Goal: Task Accomplishment & Management: Manage account settings

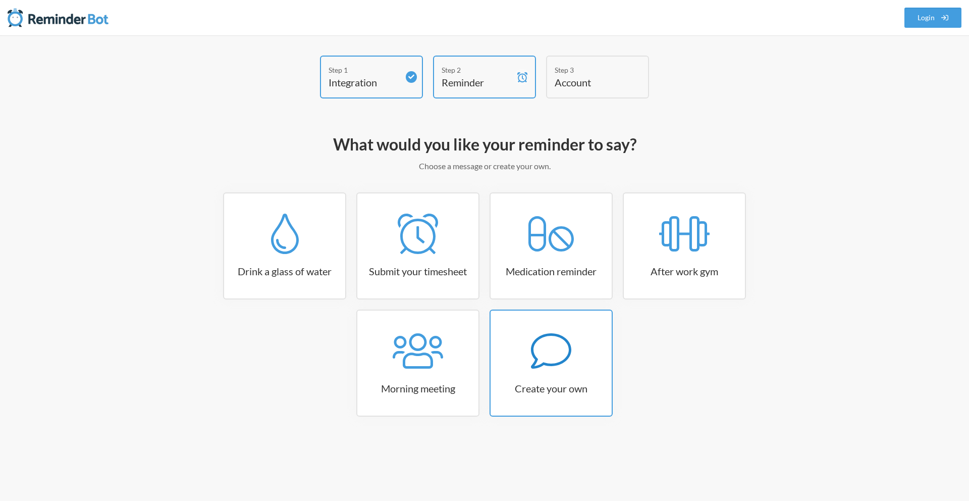
click at [538, 380] on link "Create your own" at bounding box center [550, 362] width 123 height 107
select select "07:30:00"
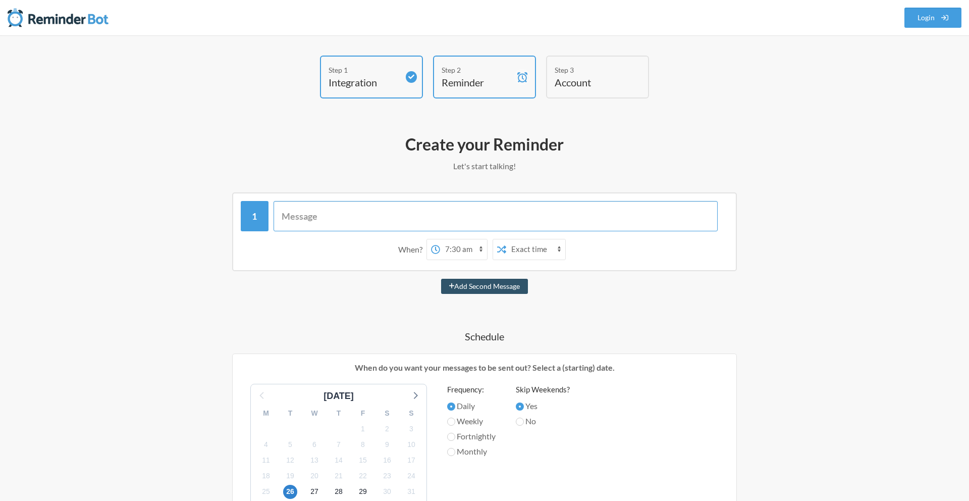
click at [338, 225] on input "text" at bounding box center [495, 216] width 445 height 30
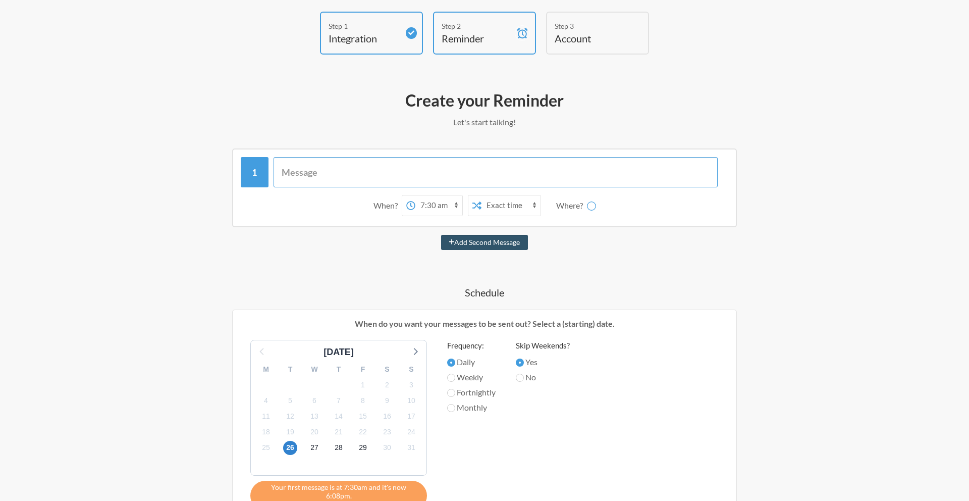
scroll to position [44, 0]
click at [396, 173] on input "text" at bounding box center [495, 171] width 445 height 30
paste input "As the sun reaches its peak, let's take a moment to pause and reflect. It’s tim…"
type input "As the sun reaches its peak, let's take a moment to pause and reflect. It’s tim…"
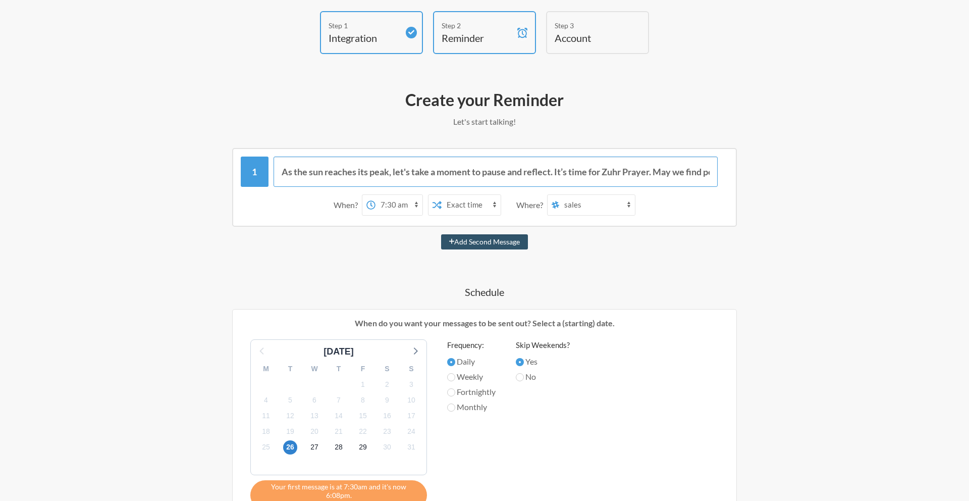
scroll to position [0, 276]
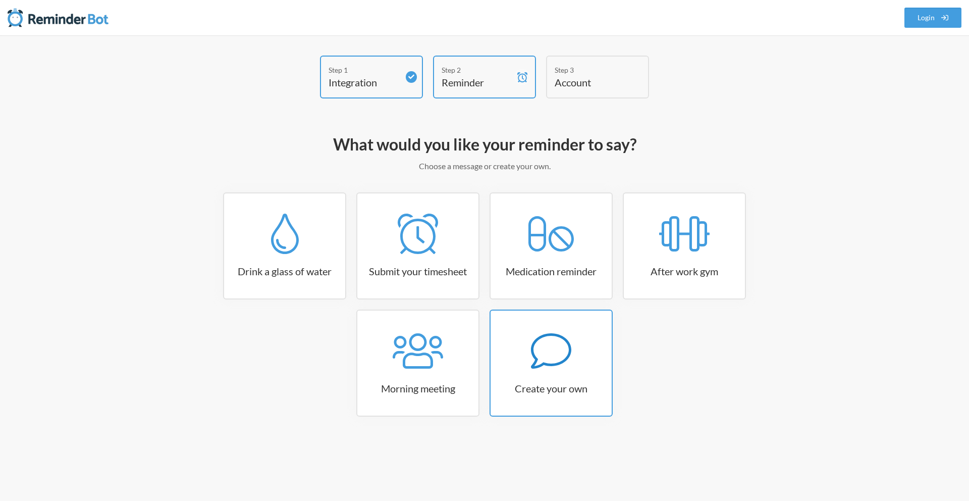
click at [525, 350] on div at bounding box center [550, 350] width 121 height 40
select select "10:30:00"
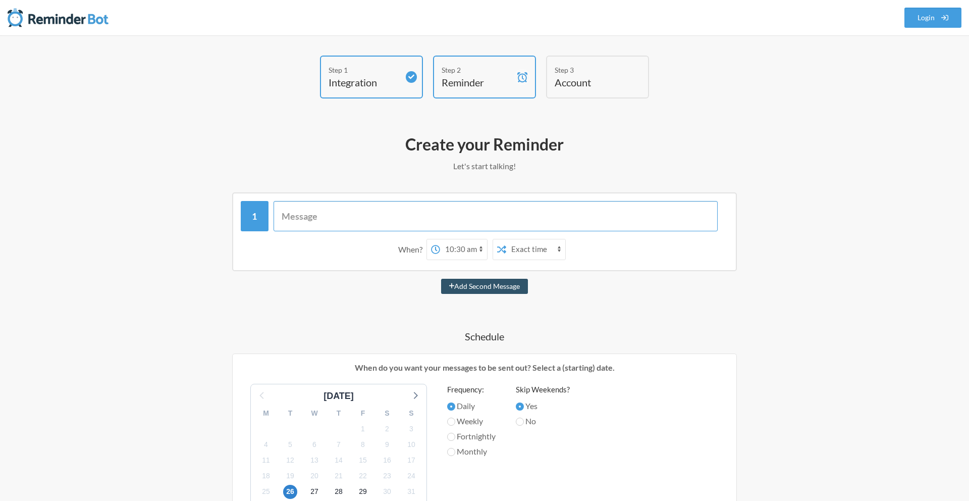
click at [387, 215] on input "text" at bounding box center [495, 216] width 445 height 30
paste input "As the sun reaches its peak, let's take a moment to pause and reflect. It’s tim…"
type input "As the sun reaches its peak, let's take a moment to pause and reflect. It’s tim…"
click at [399, 251] on select "12:00 am 12:15 am 12:30 am 12:45 am 1:00 am 1:15 am 1:30 am 1:45 am 2:00 am 2:1…" at bounding box center [398, 249] width 47 height 20
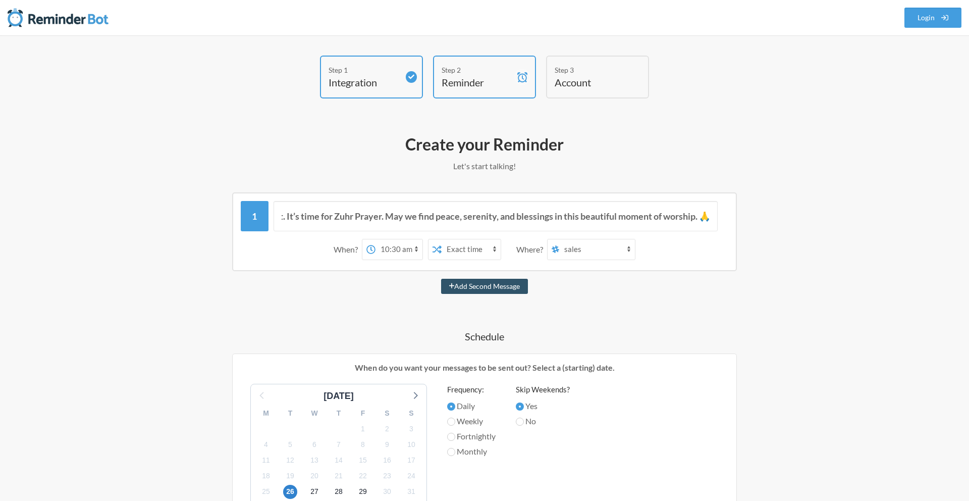
scroll to position [0, 0]
select select "13:30:00"
click at [375, 239] on select "12:00 am 12:15 am 12:30 am 12:45 am 1:00 am 1:15 am 1:30 am 1:45 am 2:00 am 2:1…" at bounding box center [398, 249] width 47 height 20
click at [595, 252] on select "sales general engineering clicktap-solutionsloft random estisnap design script-…" at bounding box center [597, 249] width 76 height 20
select select "C04A2CRSAKX"
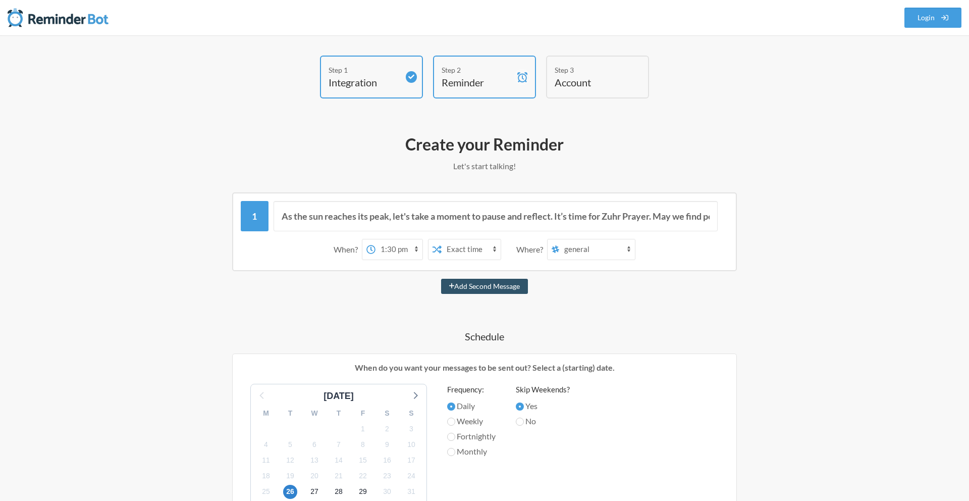
click at [560, 239] on select "sales general engineering clicktap-solutionsloft random estisnap design script-…" at bounding box center [597, 249] width 76 height 20
click at [477, 286] on button "Add Second Message" at bounding box center [484, 286] width 87 height 15
select select "14:30:00"
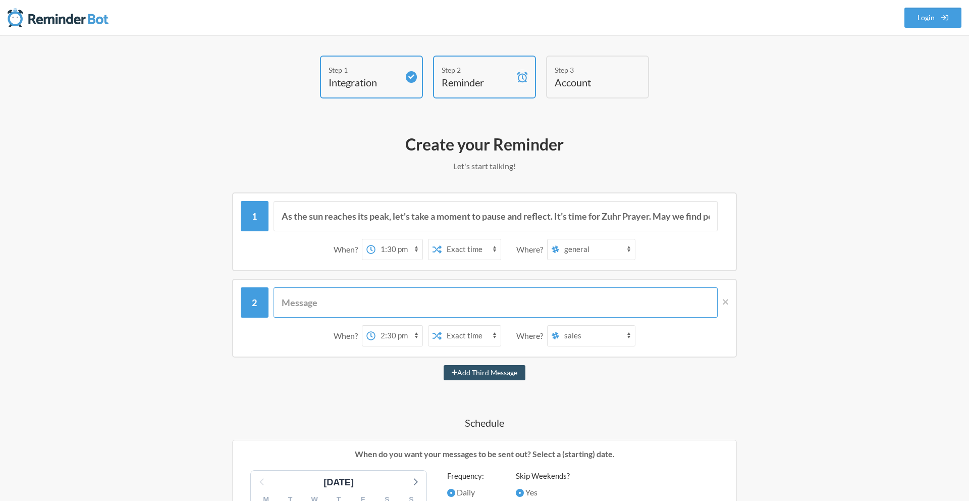
click at [300, 306] on input "text" at bounding box center [495, 302] width 445 height 30
paste input "As the day progresses, let’s take a moment to reconnect with our Creator. It's …"
type input "As the day progresses, let’s take a moment to reconnect with our Creator. It's …"
click at [401, 335] on select "12:00 am 12:15 am 12:30 am 12:45 am 1:00 am 1:15 am 1:30 am 1:45 am 2:00 am 2:1…" at bounding box center [398, 335] width 47 height 20
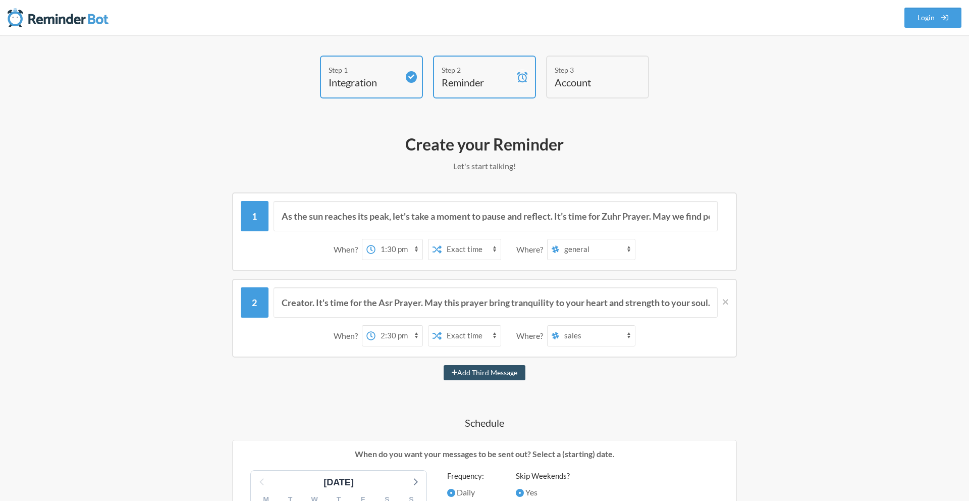
scroll to position [0, 0]
select select "17:15:00"
click at [375, 325] on select "12:00 am 12:15 am 12:30 am 12:45 am 1:00 am 1:15 am 1:30 am 1:45 am 2:00 am 2:1…" at bounding box center [398, 335] width 47 height 20
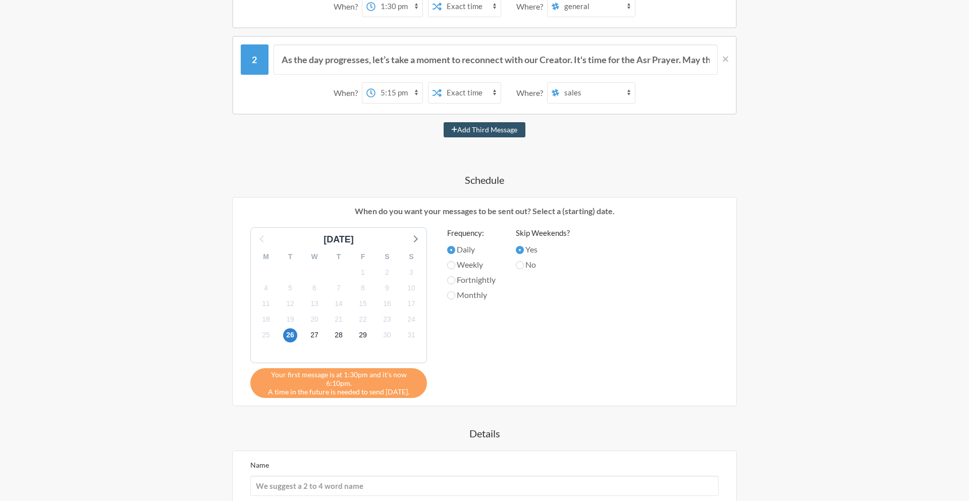
scroll to position [390, 0]
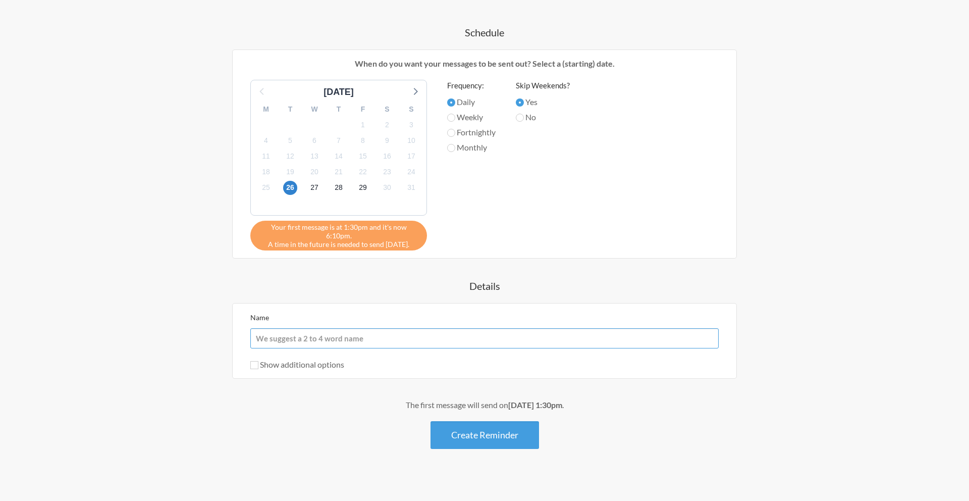
click at [376, 328] on input "Name" at bounding box center [484, 338] width 468 height 20
type input "Prayers"
click at [257, 361] on input "Show additional options" at bounding box center [254, 365] width 8 height 8
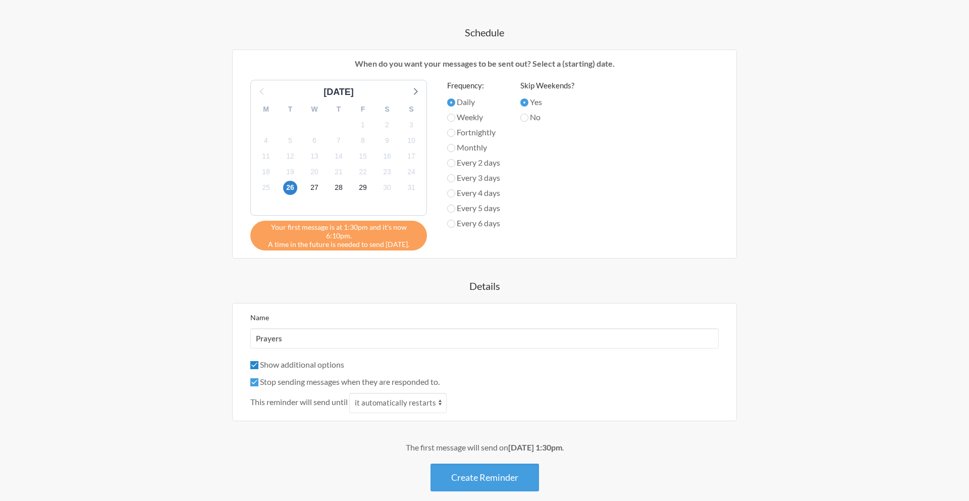
click at [255, 361] on input "Show additional options" at bounding box center [254, 365] width 8 height 8
checkbox input "false"
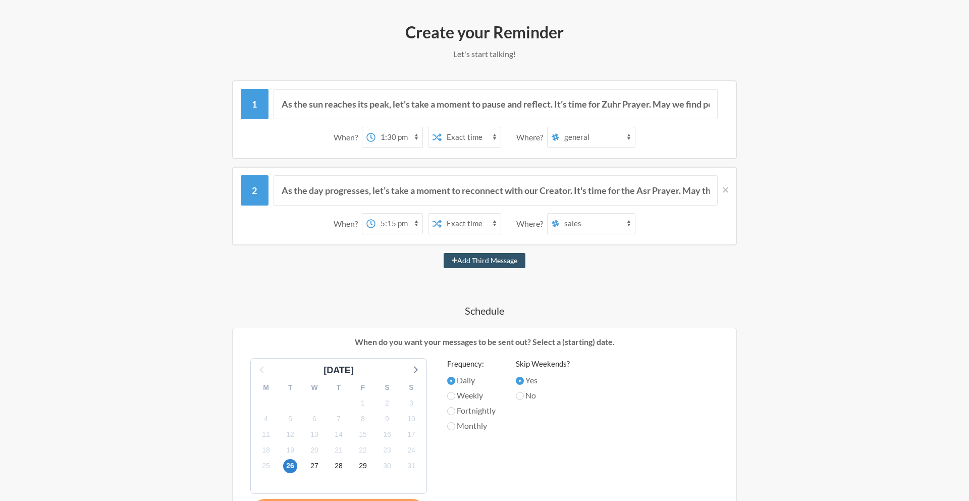
scroll to position [368, 0]
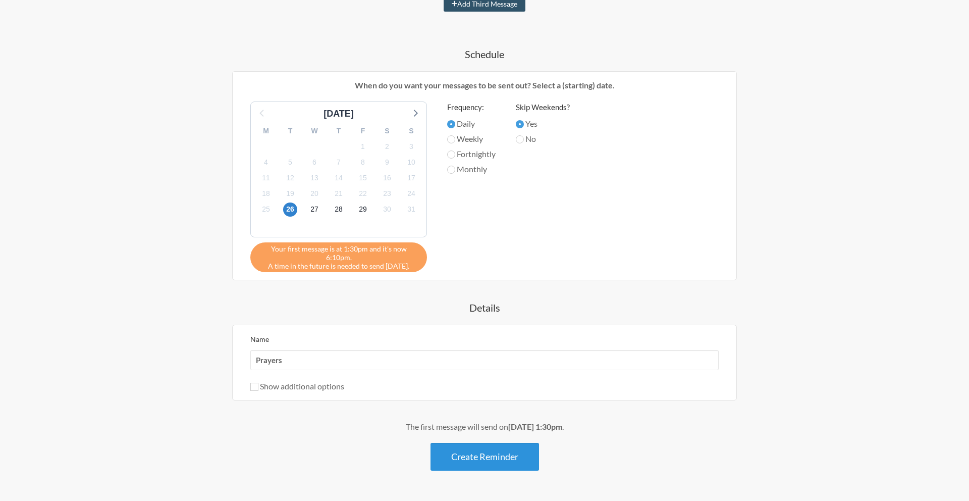
click at [497, 452] on button "Create Reminder" at bounding box center [484, 457] width 108 height 28
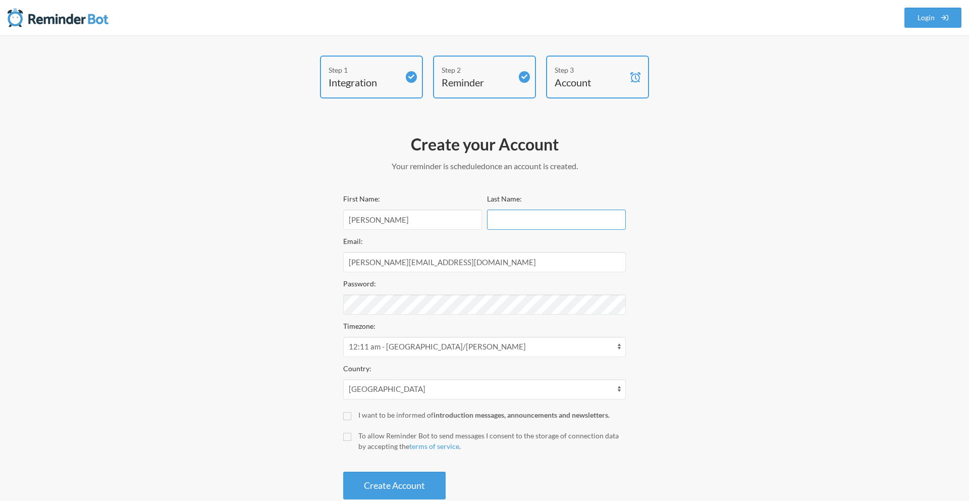
click at [494, 222] on input "Last Name:" at bounding box center [556, 219] width 139 height 20
type input "Iftikhar"
select select "PK"
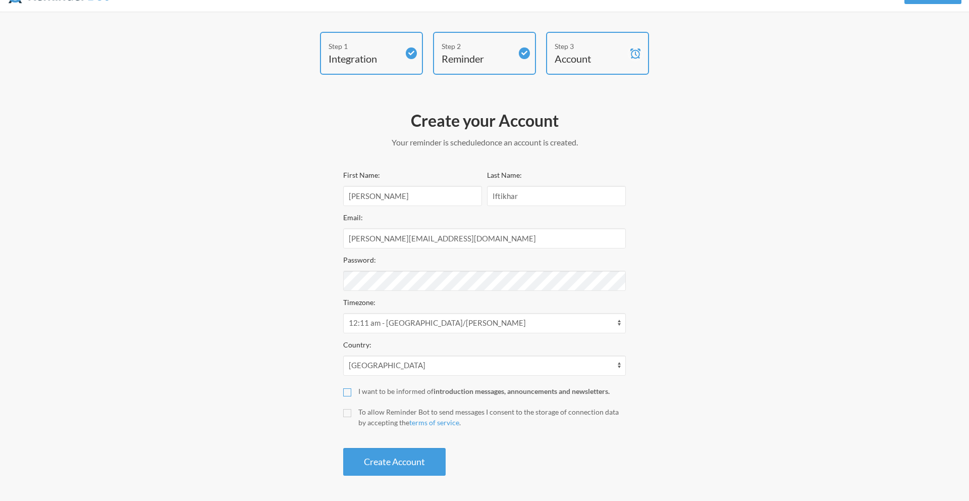
click at [347, 388] on input "I want to be informed of introduction messages, announcements and newsletters." at bounding box center [347, 392] width 8 height 8
checkbox input "true"
click at [347, 411] on input "To allow Reminder Bot to send messages I consent to the storage of connection d…" at bounding box center [347, 413] width 8 height 8
checkbox input "true"
click at [379, 457] on button "Create Account" at bounding box center [394, 462] width 102 height 28
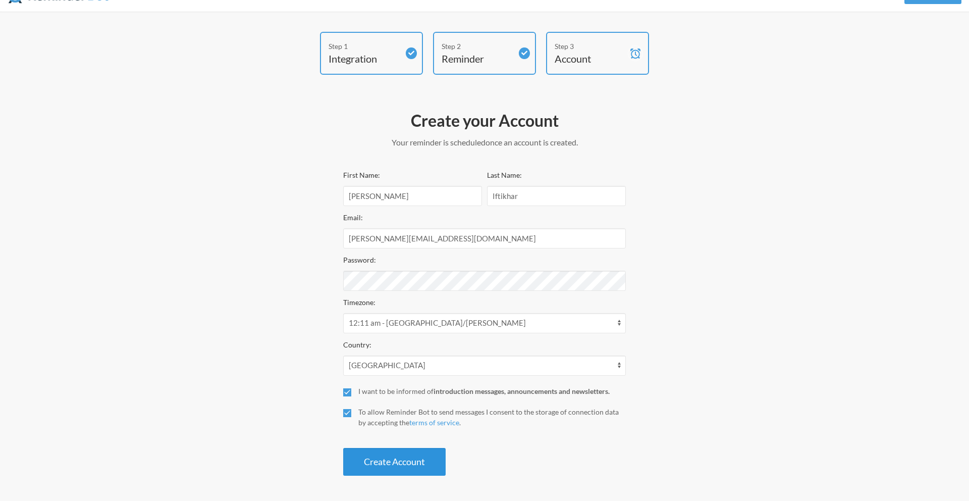
scroll to position [0, 0]
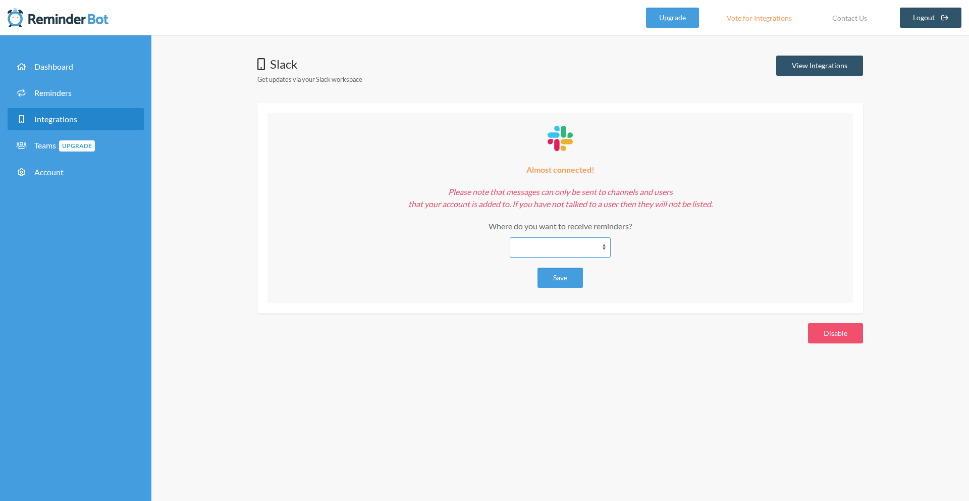
click at [531, 245] on select "**********" at bounding box center [560, 247] width 101 height 20
select select "**********"
click at [510, 237] on select "**********" at bounding box center [560, 247] width 101 height 20
click at [565, 277] on button "Save" at bounding box center [559, 277] width 45 height 20
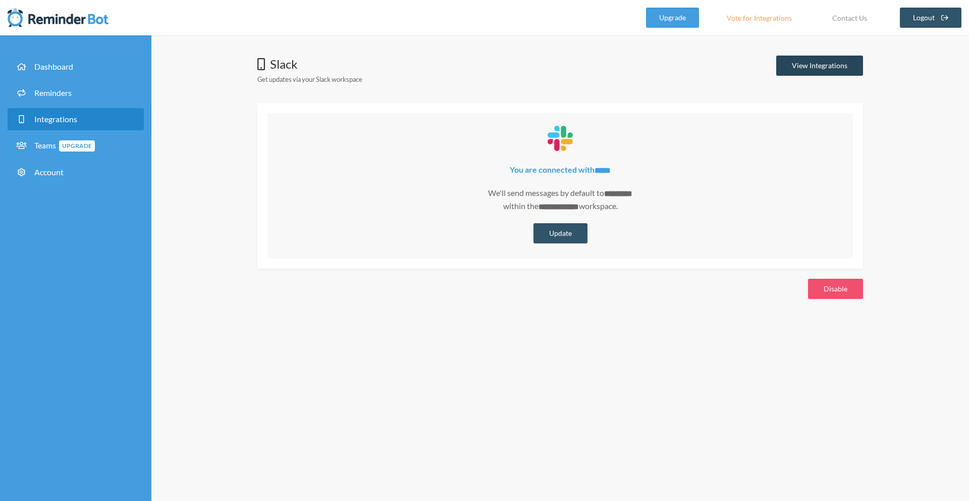
click at [800, 71] on link "View Integrations" at bounding box center [819, 66] width 87 height 20
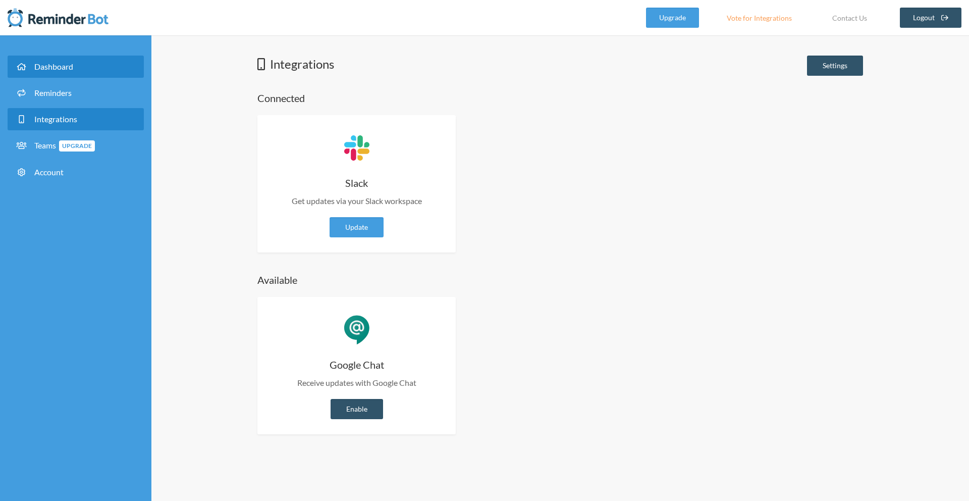
click at [59, 60] on link "Dashboard" at bounding box center [76, 67] width 136 height 22
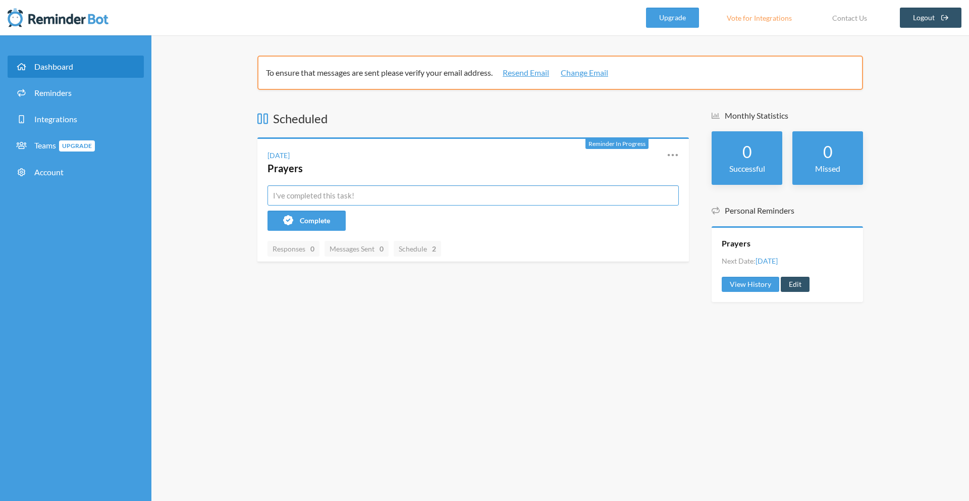
click at [373, 197] on input "text" at bounding box center [472, 195] width 411 height 20
click at [674, 155] on icon at bounding box center [673, 155] width 12 height 12
click at [748, 283] on link "View History" at bounding box center [751, 284] width 58 height 15
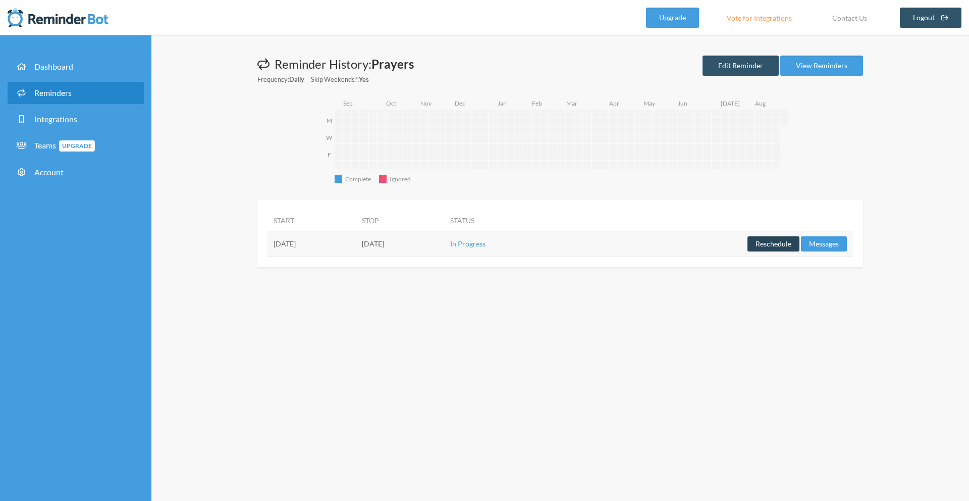
click at [762, 242] on button "Reschedule" at bounding box center [773, 243] width 52 height 15
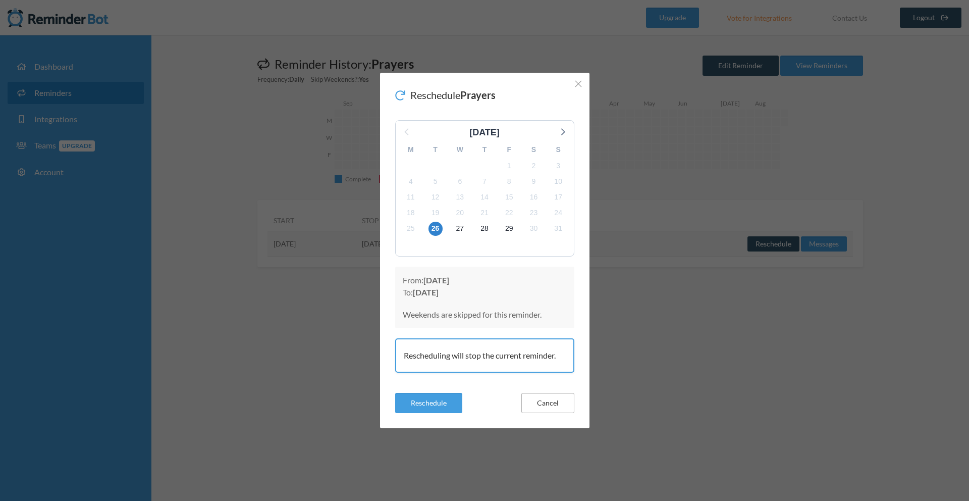
click at [544, 405] on button "Cancel" at bounding box center [547, 403] width 53 height 20
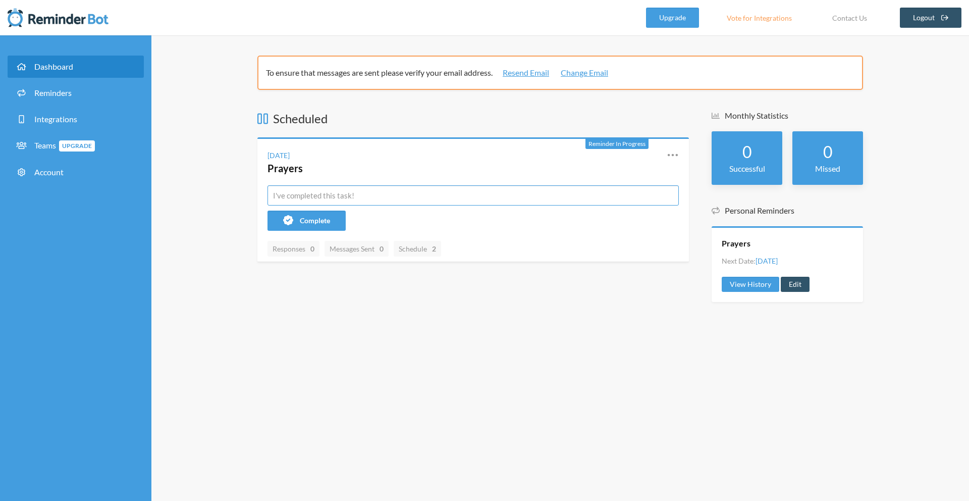
click at [417, 197] on input "text" at bounding box center [472, 195] width 411 height 20
click at [508, 315] on div "To ensure that messages are sent please verify your email address. Resend Email…" at bounding box center [559, 267] width 817 height 465
click at [60, 122] on span "Integrations" at bounding box center [55, 119] width 43 height 10
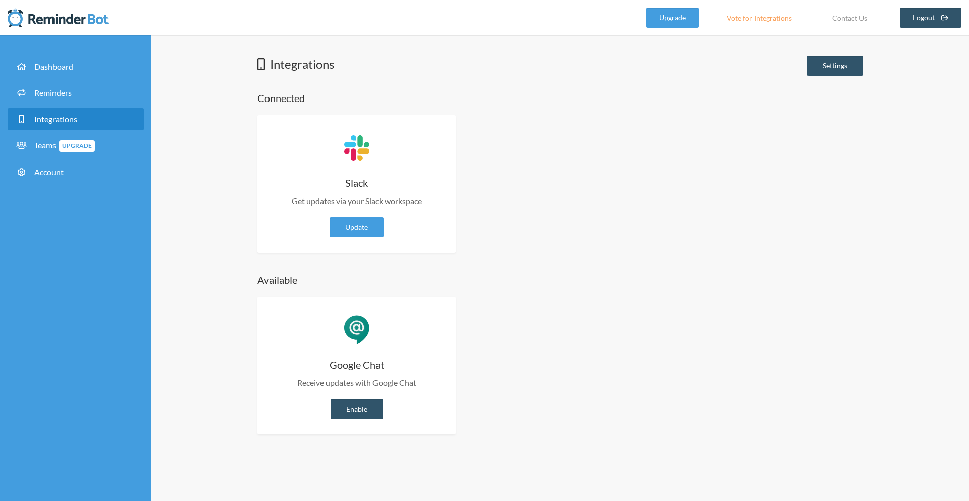
click at [757, 20] on link "Vote for Integrations" at bounding box center [759, 18] width 90 height 20
click at [104, 61] on link "Dashboard" at bounding box center [76, 67] width 136 height 22
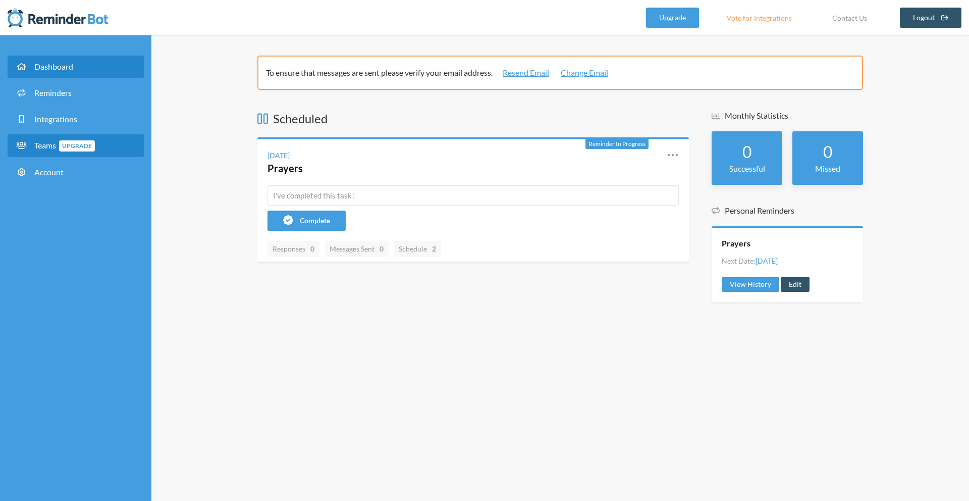
click at [42, 149] on span "Teams Upgrade" at bounding box center [64, 145] width 61 height 10
click at [44, 149] on span "Teams Upgrade" at bounding box center [64, 145] width 61 height 10
click at [79, 144] on span "Upgrade" at bounding box center [77, 145] width 36 height 11
click at [126, 145] on link "Teams Upgrade" at bounding box center [76, 145] width 136 height 23
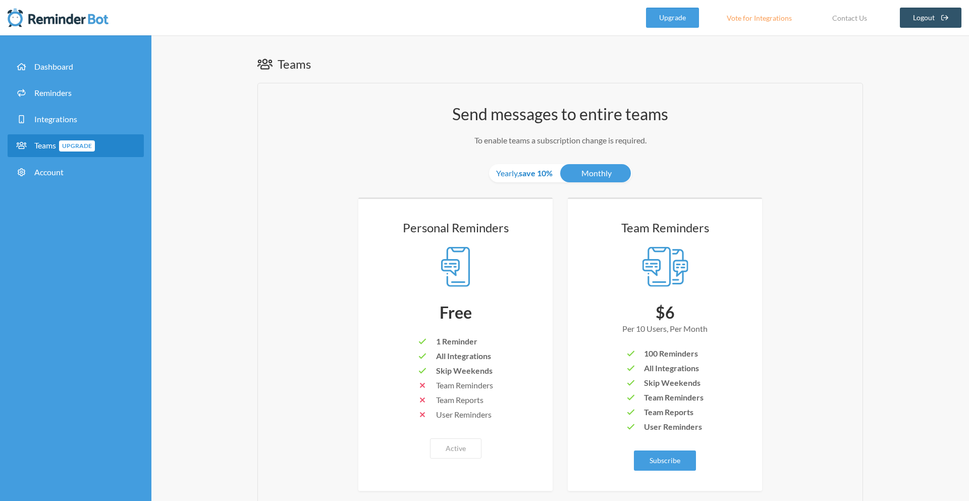
click at [534, 172] on strong "save 10%" at bounding box center [536, 173] width 34 height 10
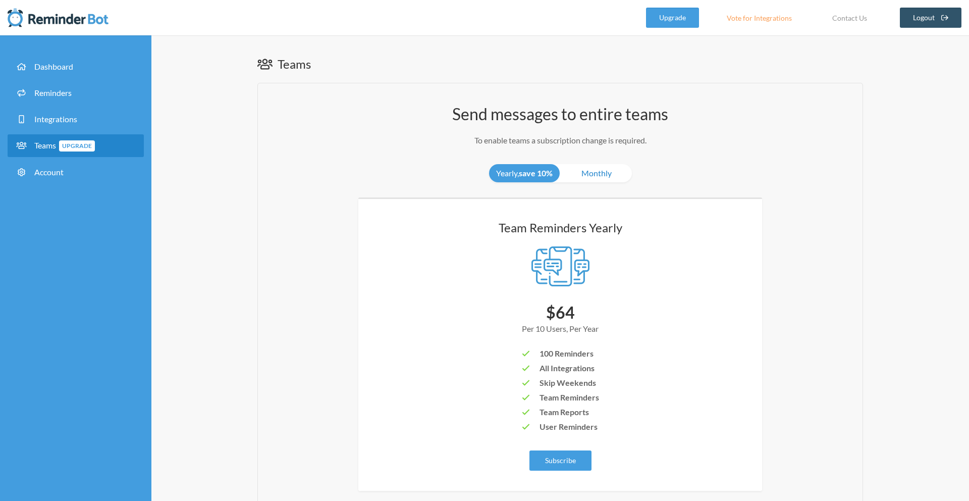
click at [574, 171] on link "Monthly" at bounding box center [596, 173] width 71 height 18
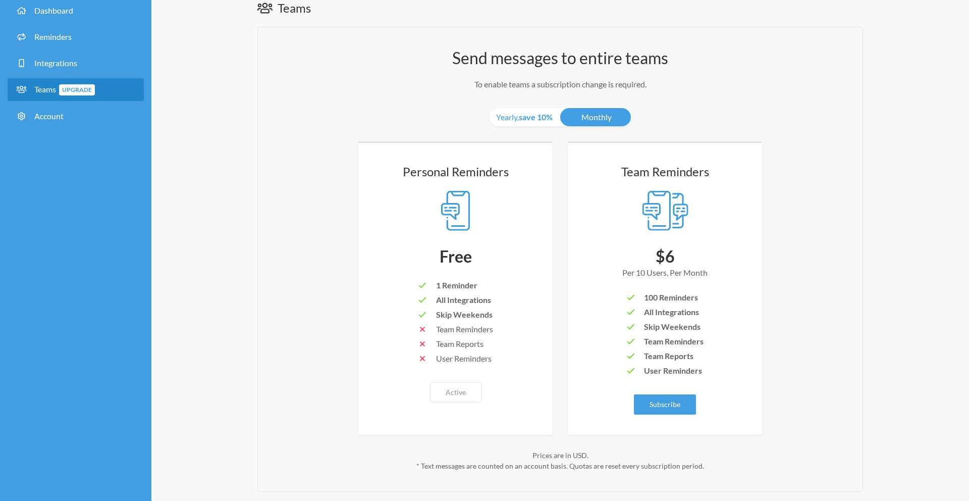
scroll to position [44, 0]
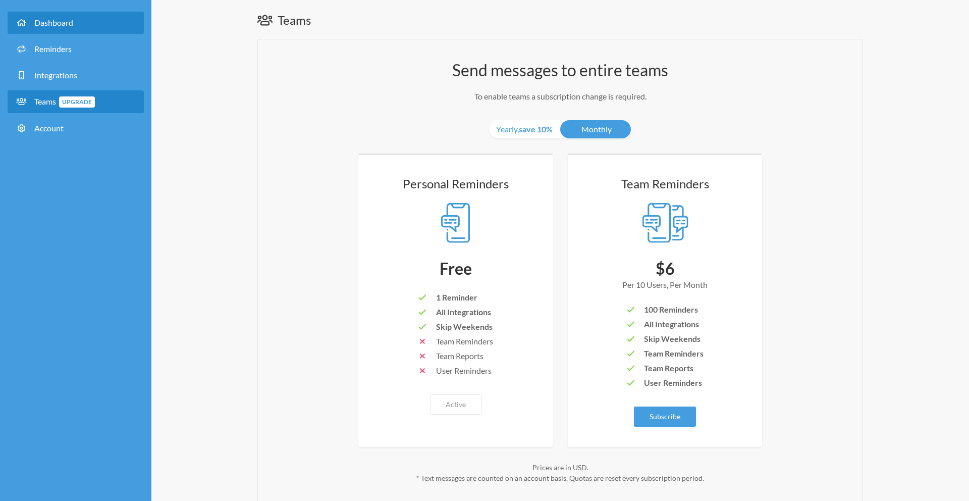
click at [77, 13] on link "Dashboard" at bounding box center [76, 23] width 136 height 22
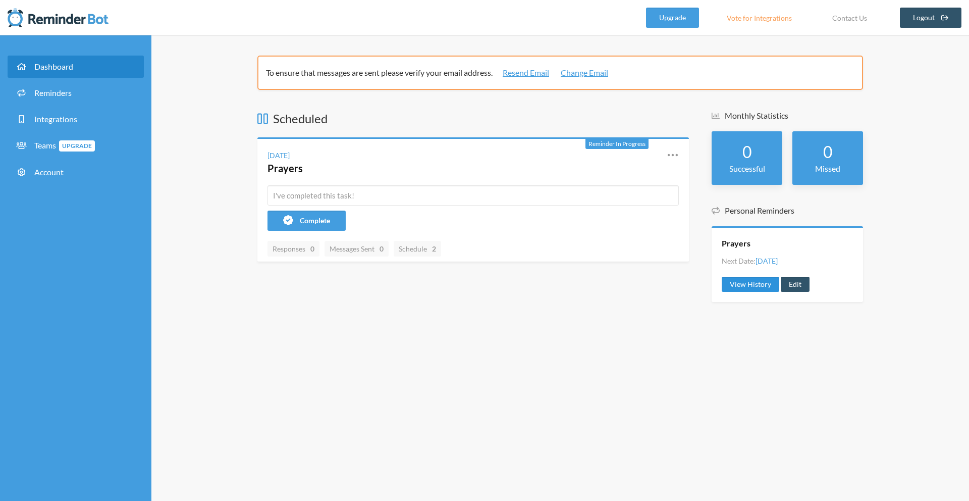
click at [754, 284] on link "View History" at bounding box center [751, 284] width 58 height 15
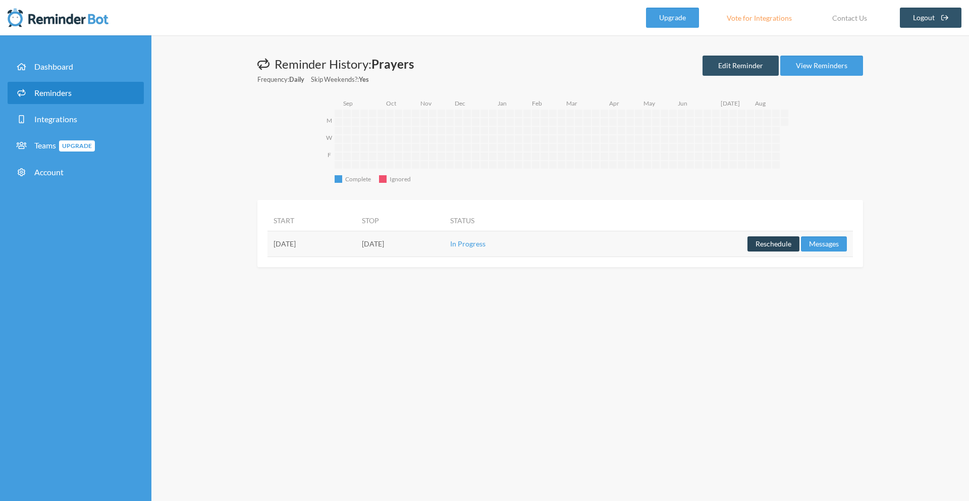
click at [778, 243] on button "Reschedule" at bounding box center [773, 243] width 52 height 15
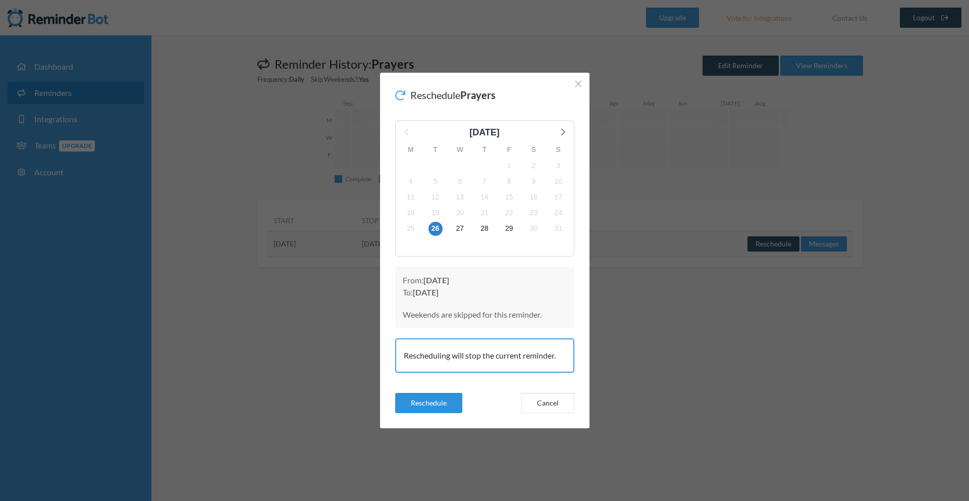
click at [430, 397] on button "Reschedule" at bounding box center [428, 403] width 67 height 20
drag, startPoint x: 573, startPoint y: 80, endPoint x: 573, endPoint y: 85, distance: 5.6
click at [573, 80] on button "Close" at bounding box center [578, 84] width 12 height 12
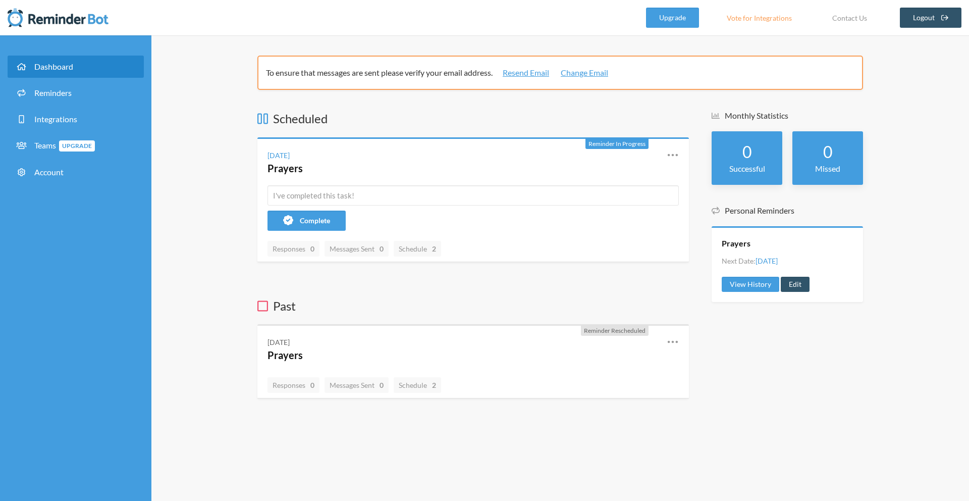
click at [262, 306] on icon at bounding box center [262, 306] width 11 height 12
click at [263, 309] on icon at bounding box center [262, 306] width 11 height 12
click at [262, 121] on icon at bounding box center [262, 119] width 11 height 12
click at [262, 116] on icon at bounding box center [262, 119] width 11 height 12
click at [310, 118] on h3 "Scheduled" at bounding box center [472, 118] width 431 height 17
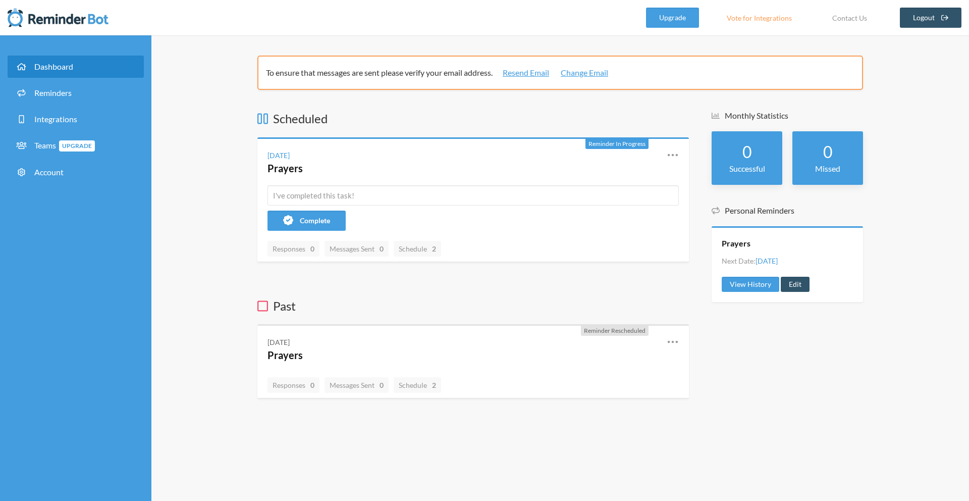
click at [671, 342] on icon at bounding box center [673, 342] width 12 height 12
click at [671, 151] on icon at bounding box center [673, 155] width 12 height 12
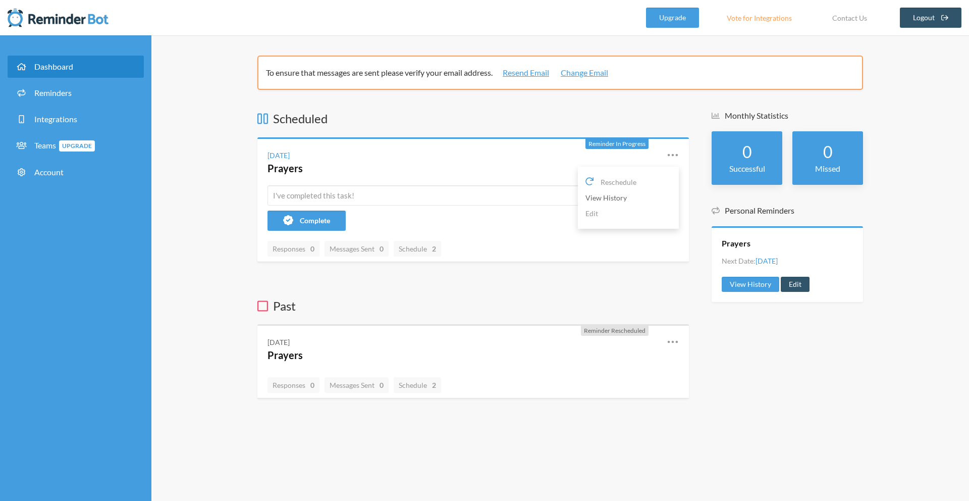
click at [613, 197] on link "View History" at bounding box center [628, 198] width 86 height 16
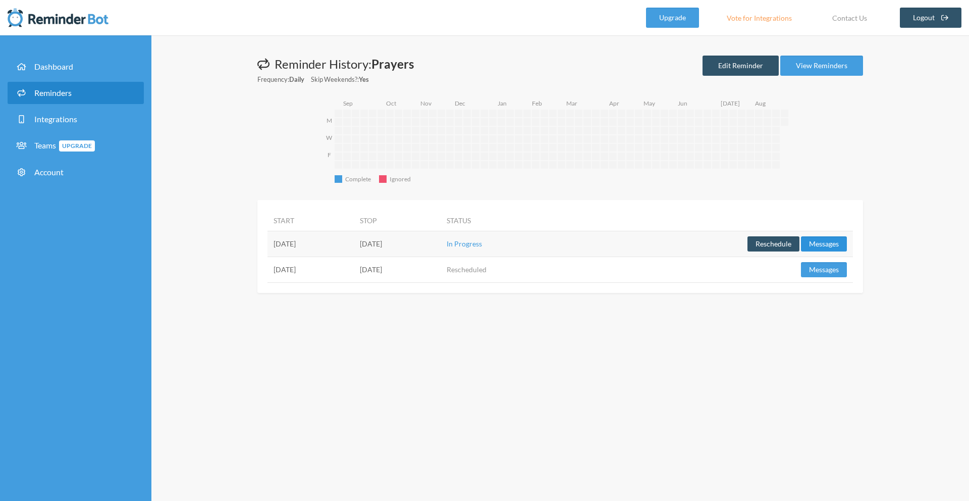
click at [830, 245] on button "Messages" at bounding box center [824, 243] width 46 height 15
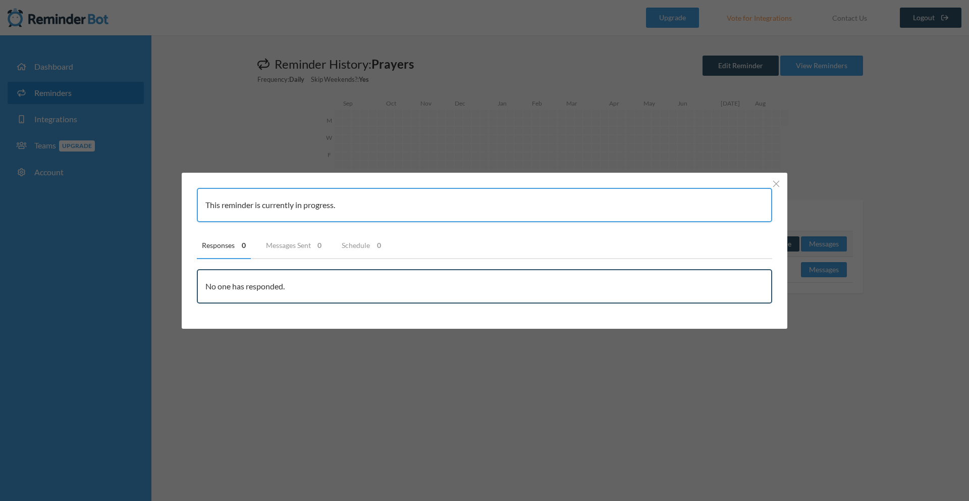
click at [521, 204] on div "This reminder is currently in progress." at bounding box center [484, 205] width 575 height 34
click at [516, 204] on div "This reminder is currently in progress." at bounding box center [484, 205] width 575 height 34
click at [392, 204] on div "This reminder is currently in progress." at bounding box center [484, 205] width 575 height 34
click at [401, 205] on div "This reminder is currently in progress." at bounding box center [484, 205] width 575 height 34
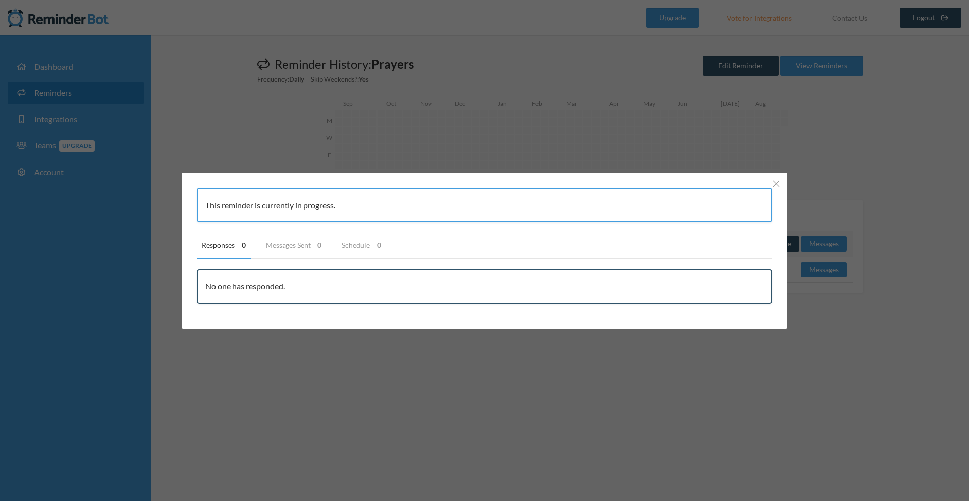
click at [335, 282] on div "No one has responded." at bounding box center [484, 286] width 575 height 34
drag, startPoint x: 335, startPoint y: 282, endPoint x: 614, endPoint y: 235, distance: 282.4
click at [614, 235] on div "This reminder is currently in progress. Responses 0 Messages Sent 0 Schedule 0 …" at bounding box center [484, 246] width 575 height 116
click at [783, 188] on div "This reminder is currently in progress. Responses 0 Messages Sent 0 Schedule 0 …" at bounding box center [484, 251] width 605 height 156
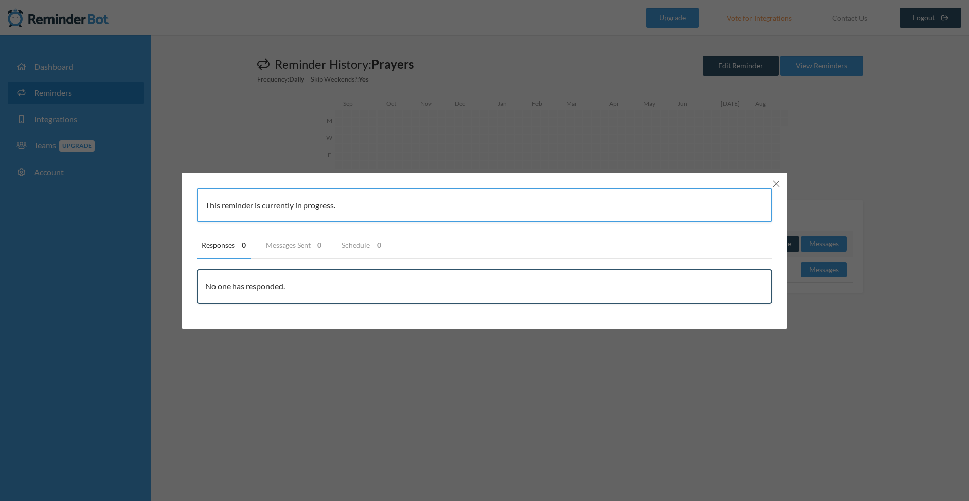
click at [776, 180] on icon "Close" at bounding box center [776, 183] width 7 height 7
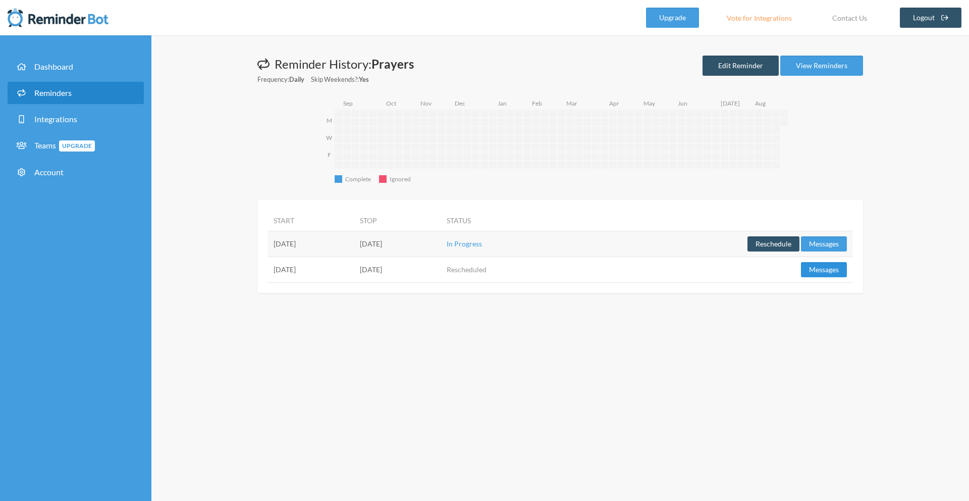
click at [812, 270] on button "Messages" at bounding box center [824, 269] width 46 height 15
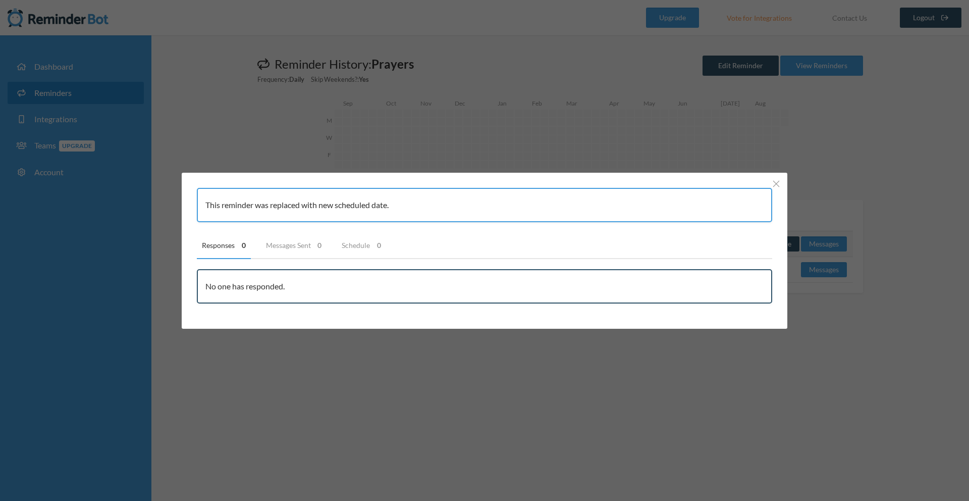
click at [779, 190] on div "This reminder was replaced with new scheduled date. Responses 0 Messages Sent 0…" at bounding box center [484, 251] width 605 height 156
click at [774, 181] on icon "Close" at bounding box center [776, 183] width 7 height 7
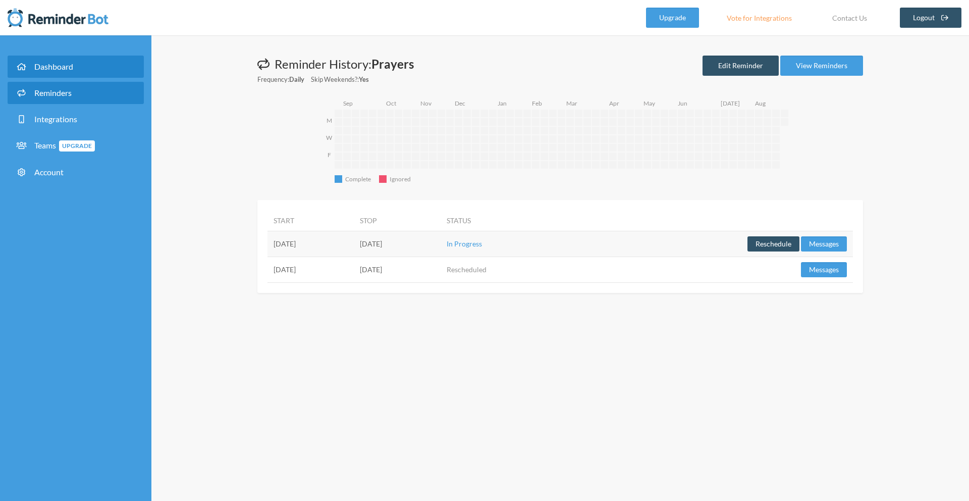
click at [76, 73] on link "Dashboard" at bounding box center [76, 67] width 136 height 22
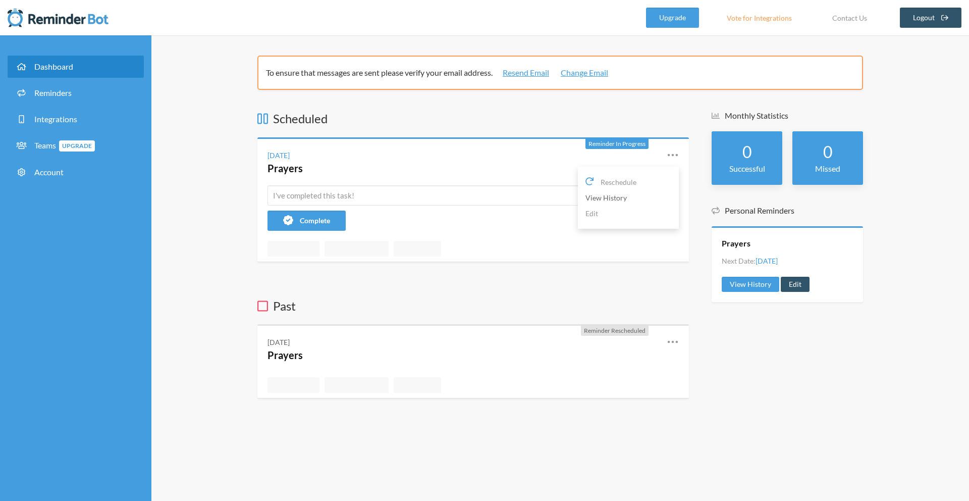
click at [588, 198] on link "View History" at bounding box center [628, 198] width 86 height 16
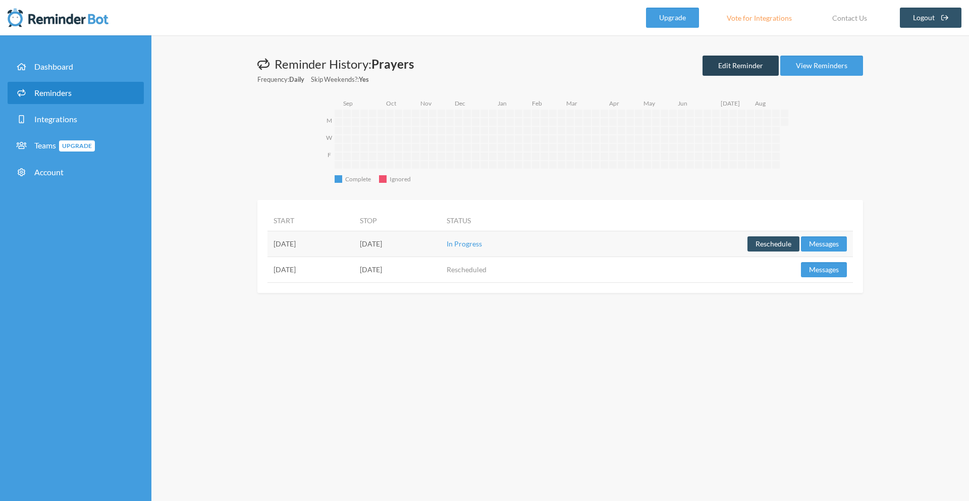
click at [732, 70] on link "Edit Reminder" at bounding box center [740, 66] width 76 height 20
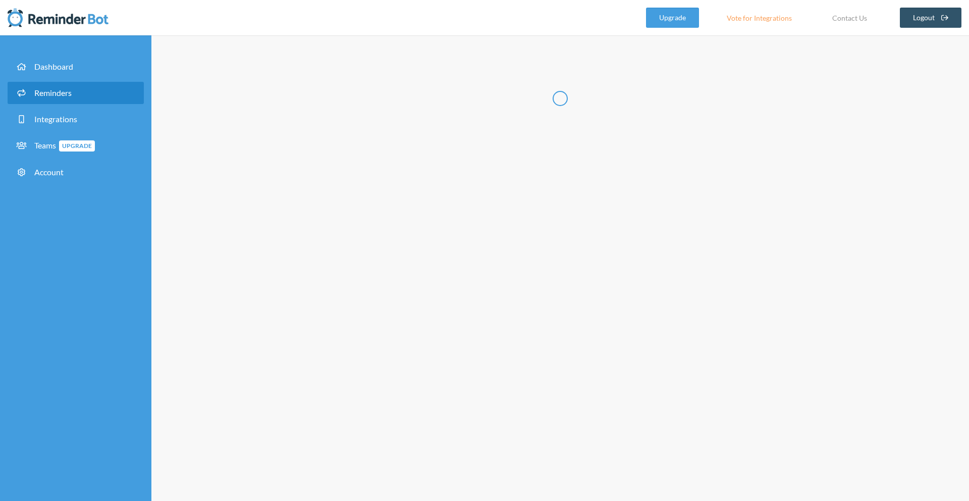
type input "Prayers"
select select "13:30:00"
select select "17:15:00"
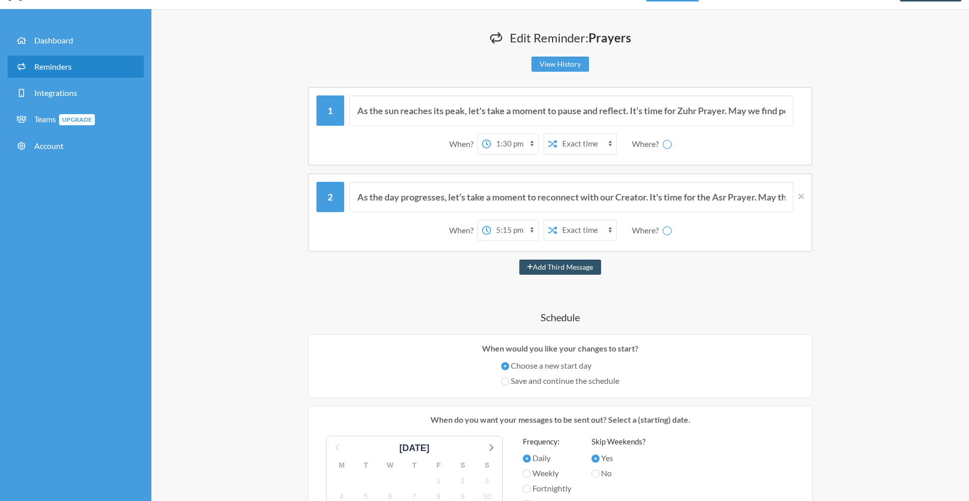
scroll to position [19, 0]
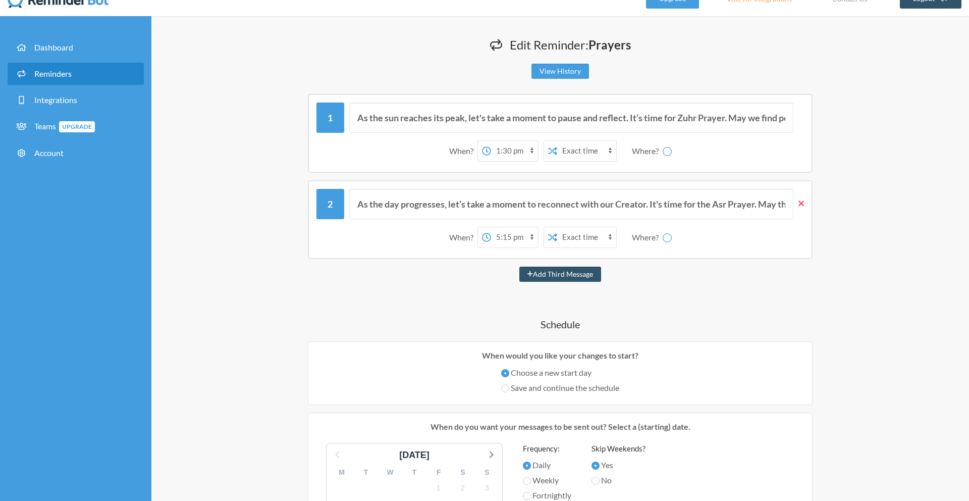
click at [800, 205] on icon at bounding box center [801, 203] width 6 height 9
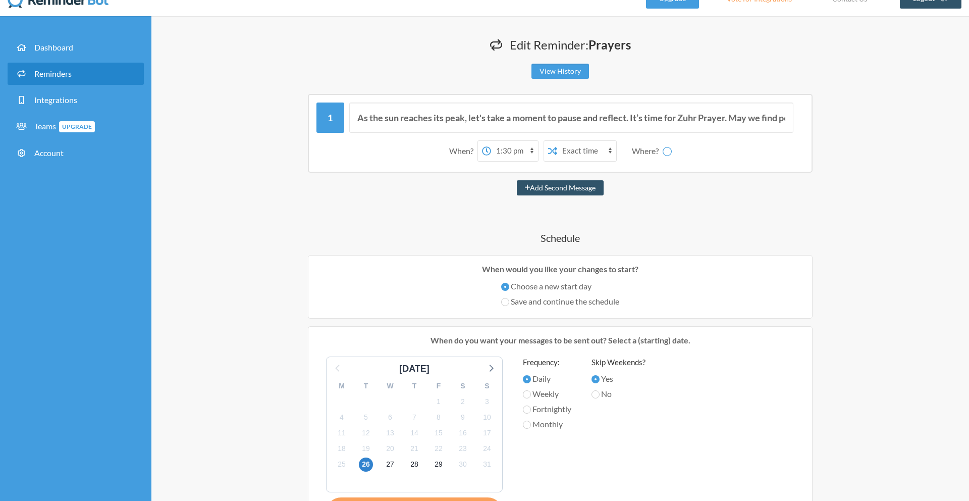
select select "C04A2CRSAKX"
click at [802, 109] on div at bounding box center [798, 117] width 11 height 30
click at [802, 100] on div "As the sun reaches its peak, let's take a moment to pause and reflect. It’s tim…" at bounding box center [560, 133] width 505 height 79
click at [706, 147] on select "sales general engineering clicktap-solutionsloft random estisnap design script-…" at bounding box center [673, 151] width 76 height 20
click at [804, 107] on div "As the sun reaches its peak, let's take a moment to pause and reflect. It’s tim…" at bounding box center [560, 133] width 505 height 79
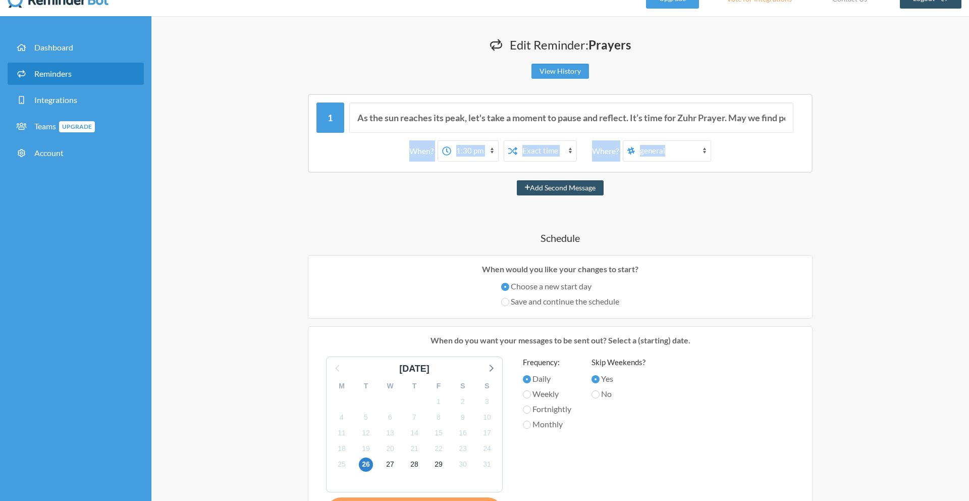
drag, startPoint x: 806, startPoint y: 99, endPoint x: 728, endPoint y: 205, distance: 131.0
click at [732, 202] on div "As the sun reaches its peak, let's take a moment to pause and reflect. It’s tim…" at bounding box center [559, 422] width 605 height 656
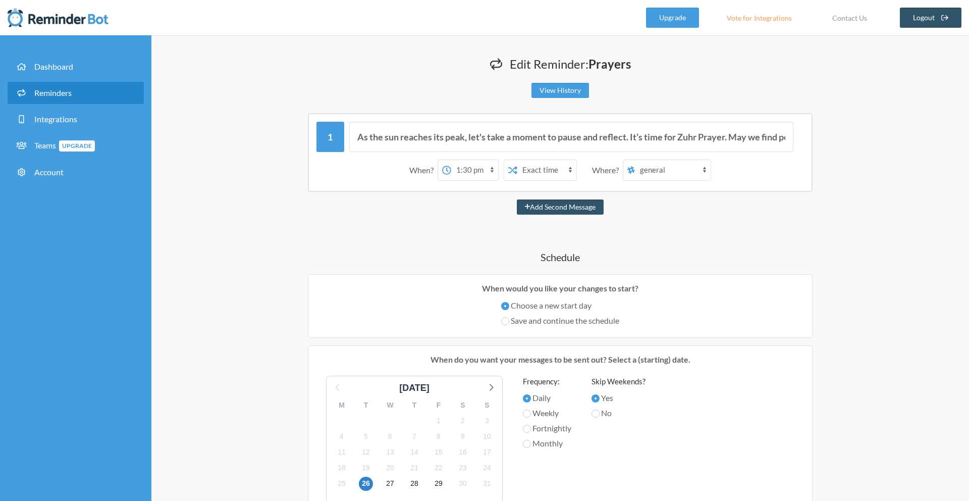
click at [707, 226] on div "As the sun reaches its peak, let's take a moment to pause and reflect. It’s tim…" at bounding box center [559, 441] width 605 height 656
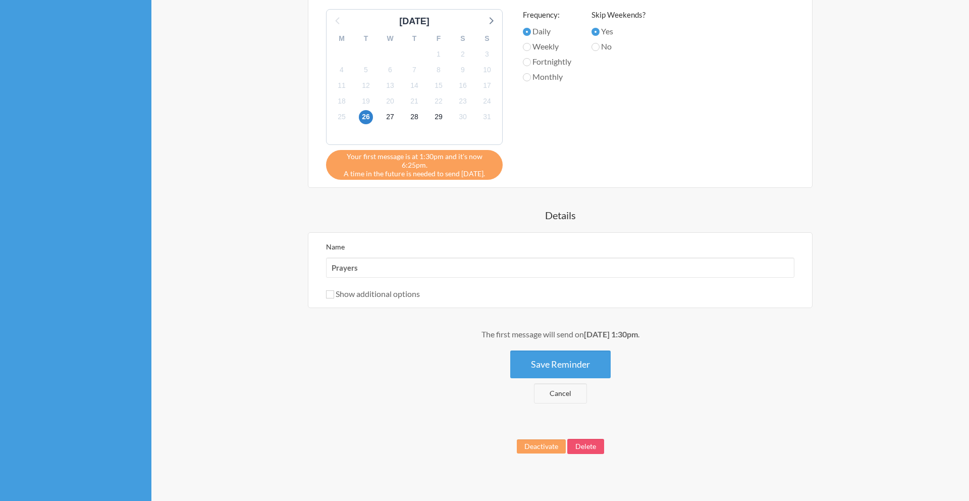
scroll to position [362, 0]
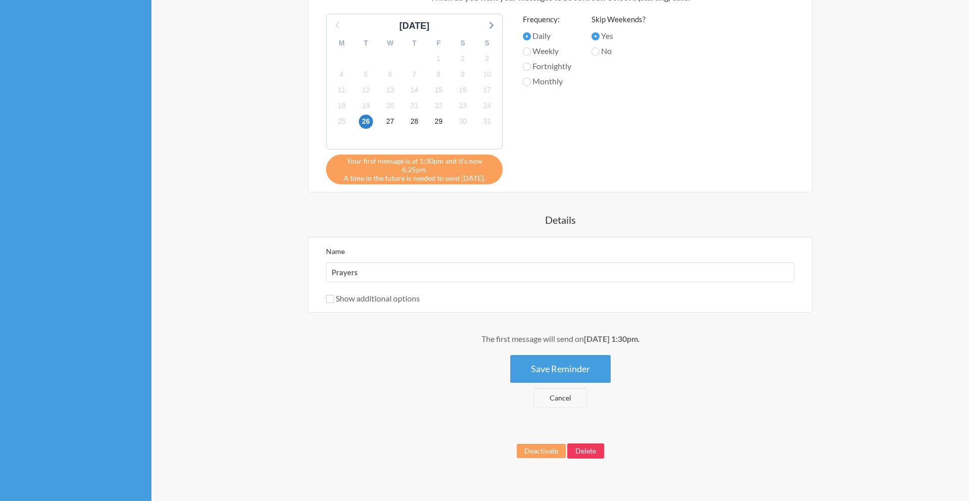
click at [579, 446] on button "Delete" at bounding box center [585, 450] width 37 height 15
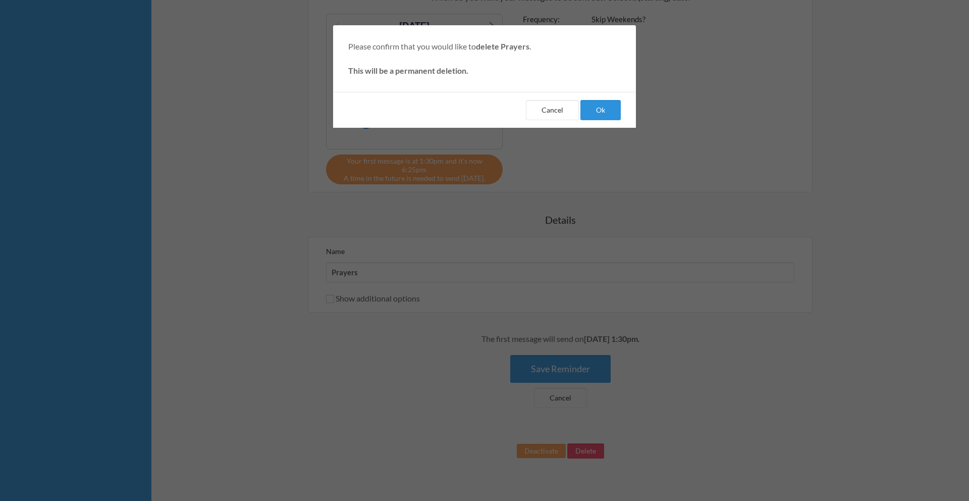
click at [595, 109] on button "Ok" at bounding box center [600, 110] width 40 height 20
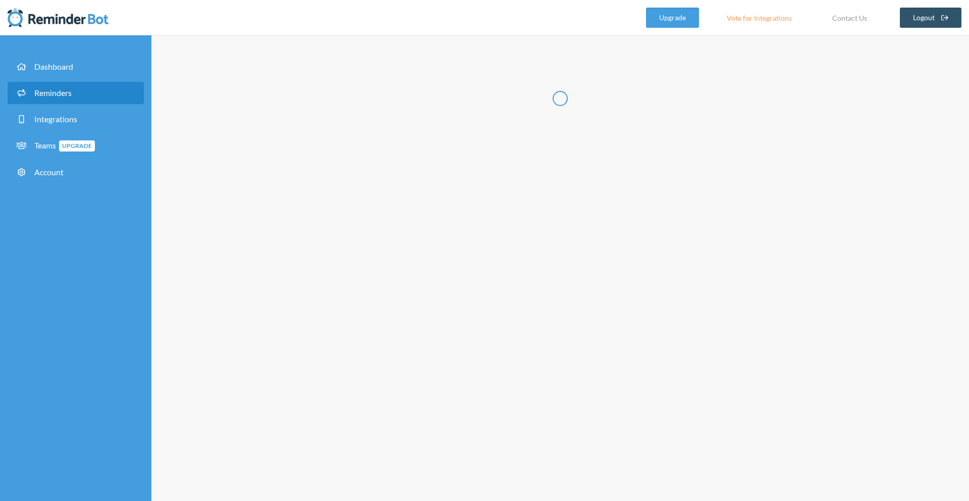
select select "08:30:00"
select select "09:30:00"
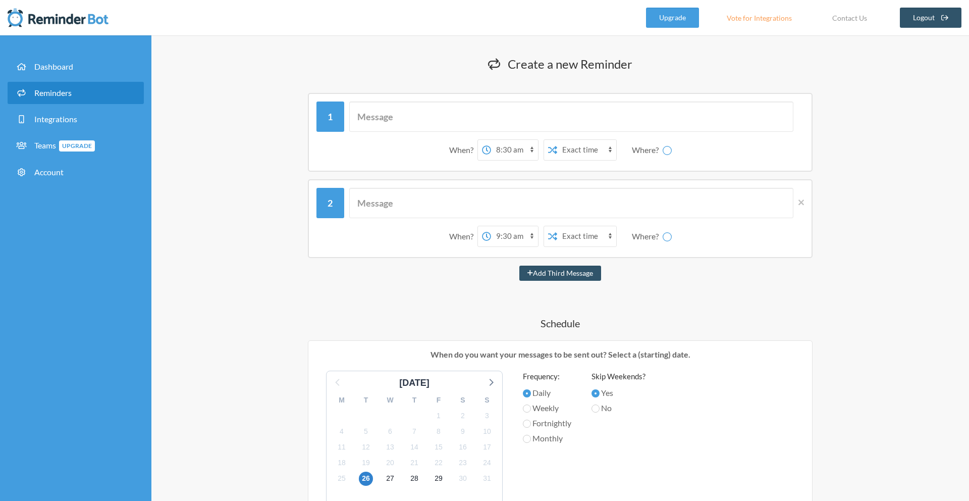
select select "C04A2CRSAKX"
